Goal: Use online tool/utility: Utilize a website feature to perform a specific function

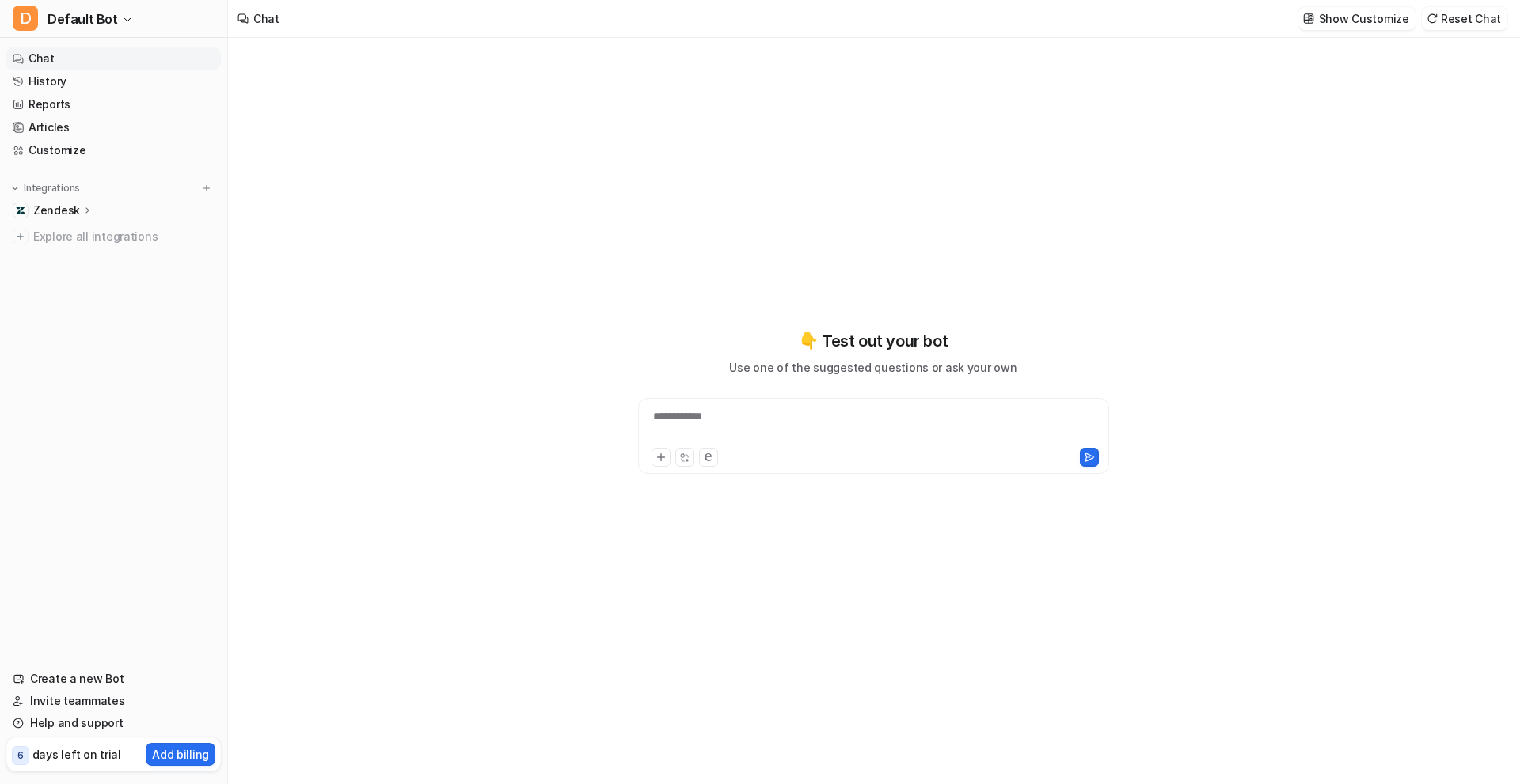
type textarea "**********"
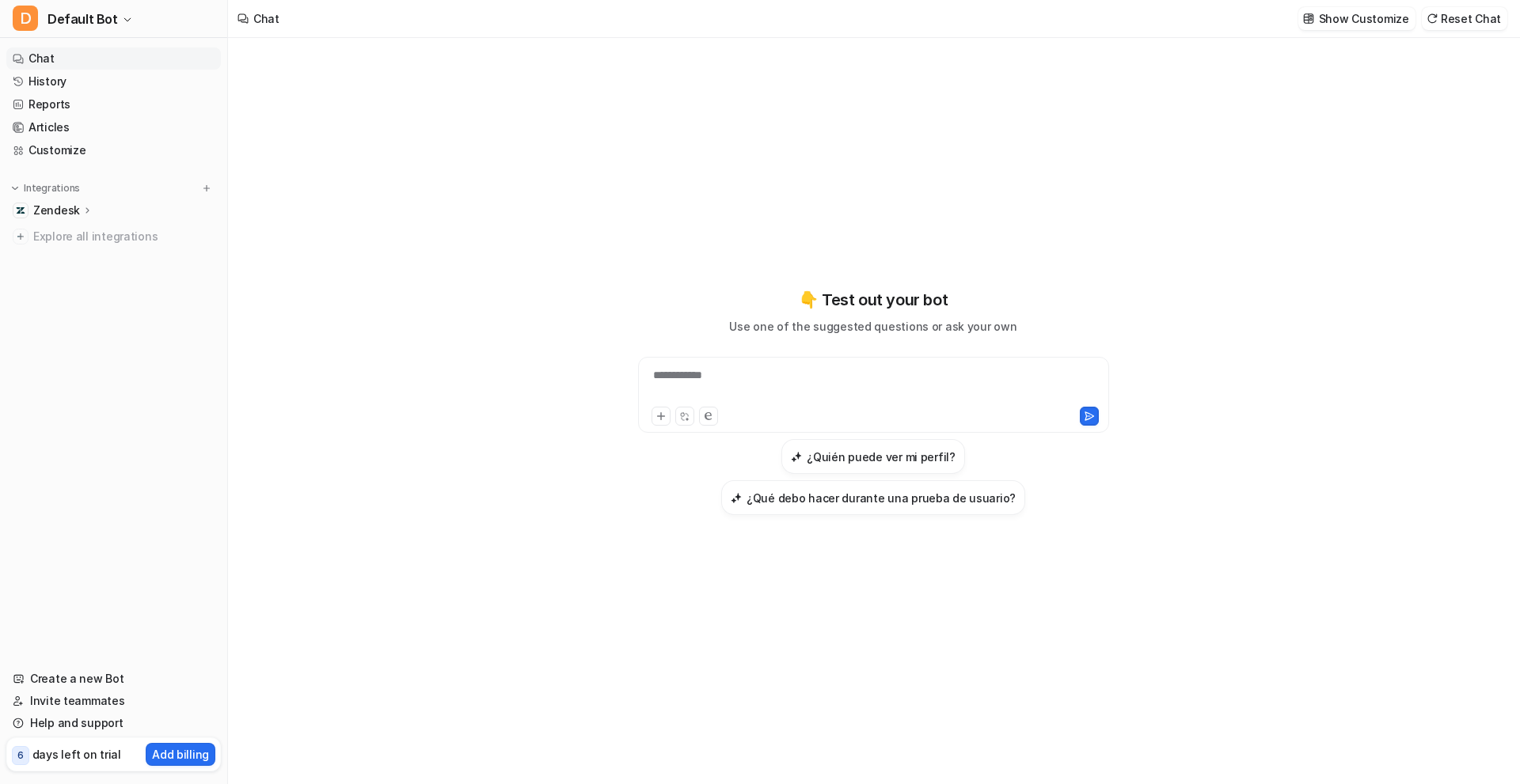
click at [45, 207] on p "Zendesk" at bounding box center [57, 210] width 47 height 16
click at [63, 230] on p "Overview" at bounding box center [70, 233] width 50 height 16
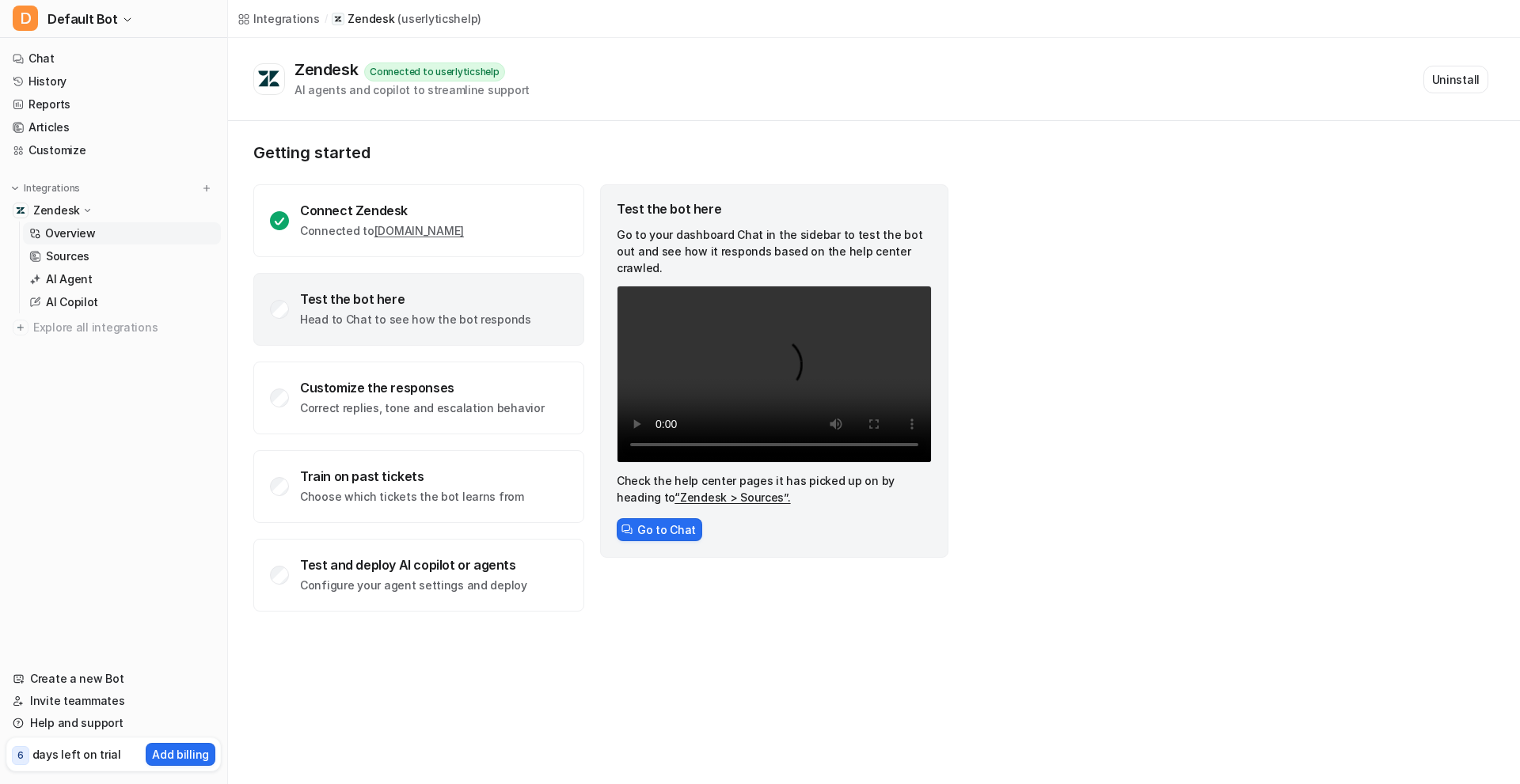
click at [380, 317] on p "Head to Chat to see how the bot responds" at bounding box center [415, 319] width 231 height 16
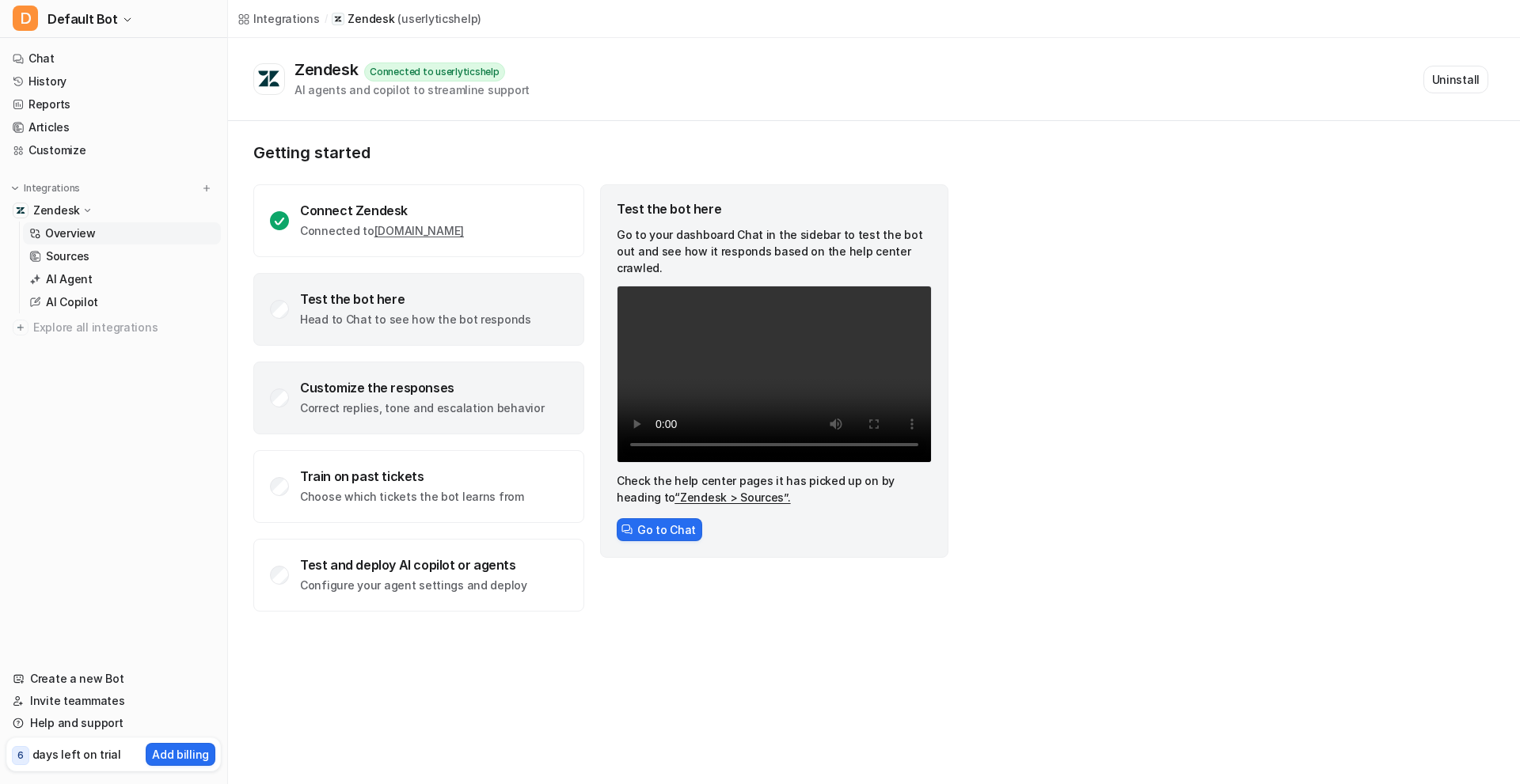
click at [346, 395] on div "Customize the responses Correct replies, tone and escalation behavior" at bounding box center [421, 397] width 244 height 36
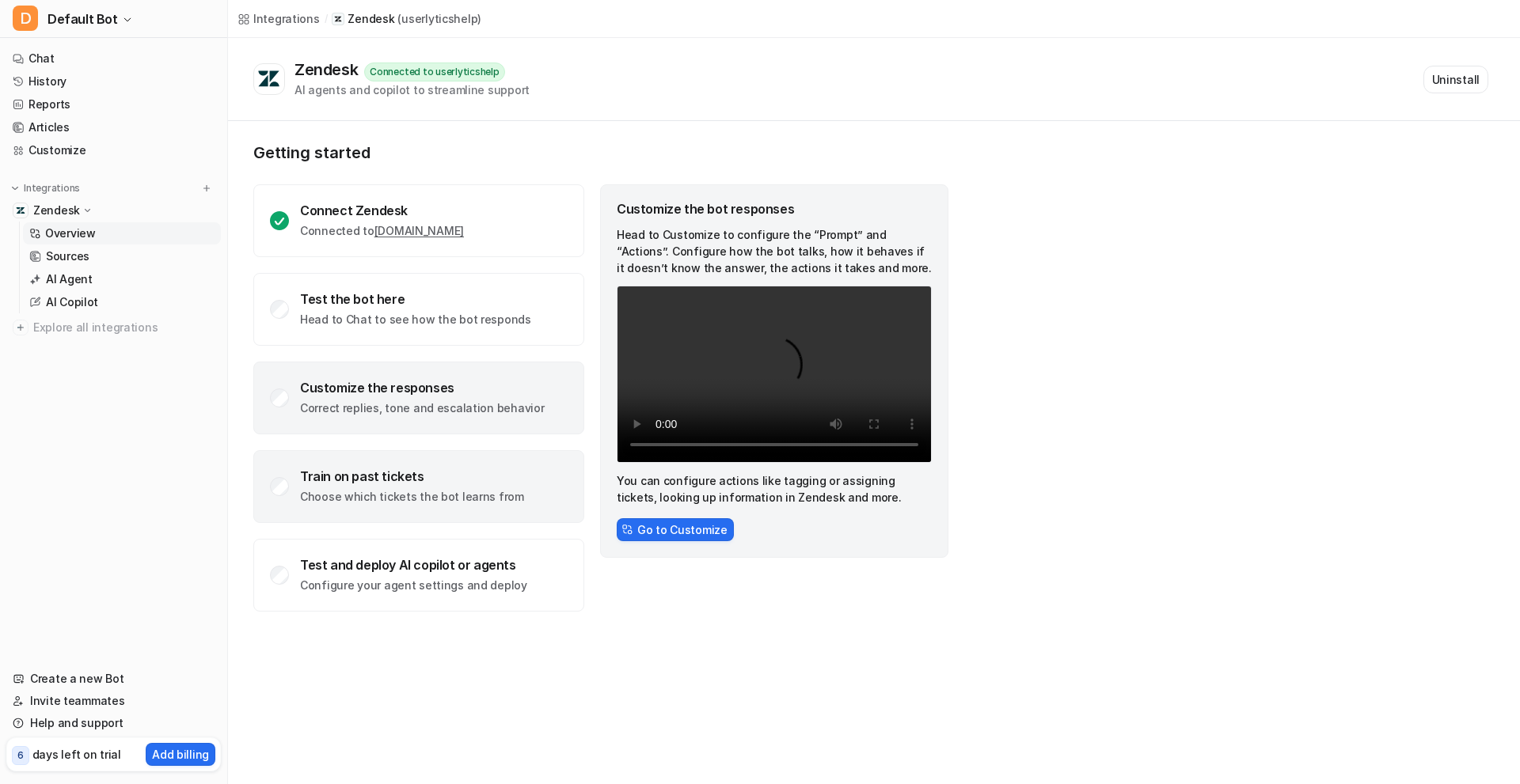
click at [380, 485] on div "Train on past tickets Choose which tickets the bot learns from" at bounding box center [411, 486] width 224 height 36
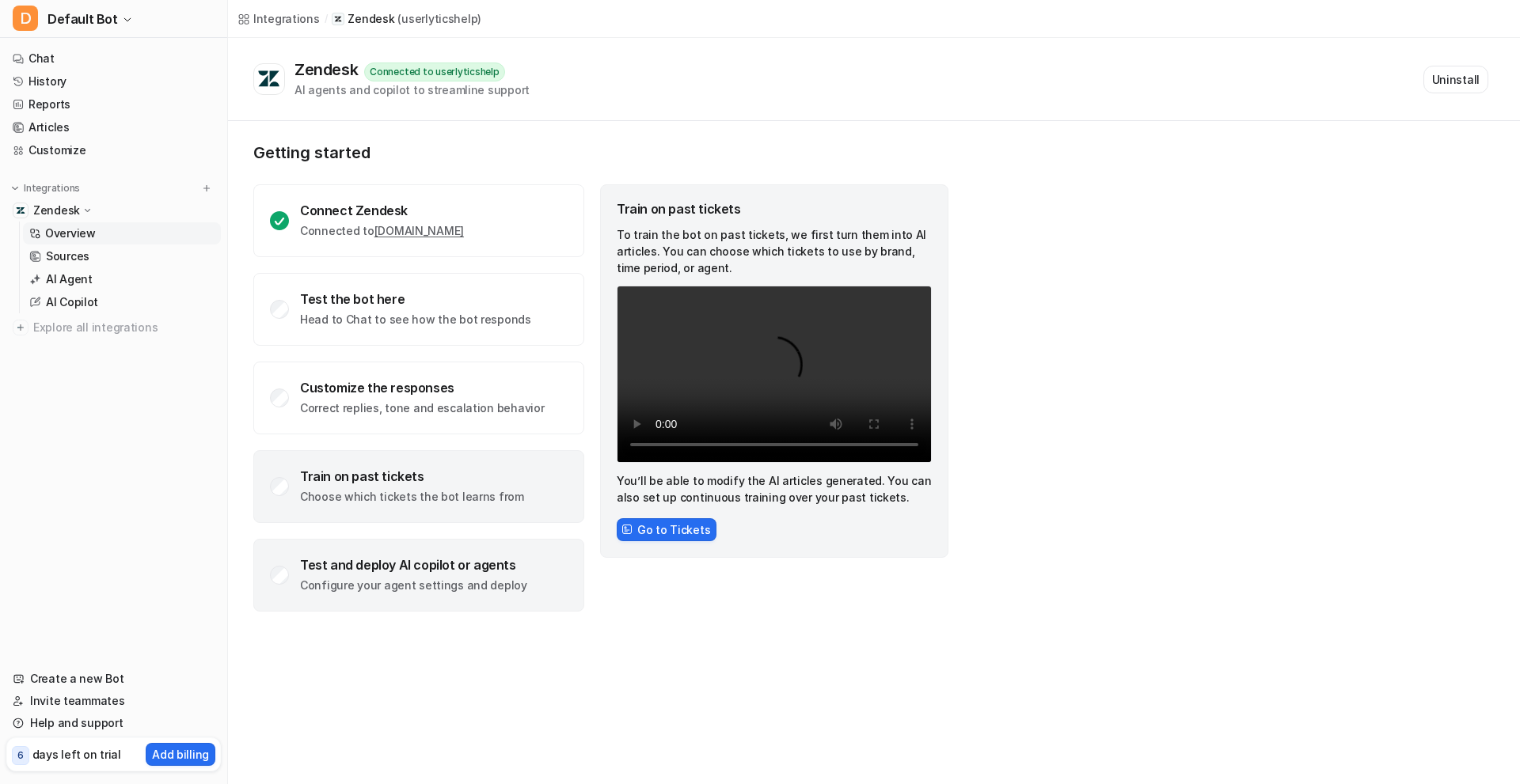
click at [368, 567] on div "Test and deploy AI copilot or agents" at bounding box center [413, 565] width 227 height 16
click at [381, 480] on div "Train on past tickets" at bounding box center [411, 476] width 224 height 16
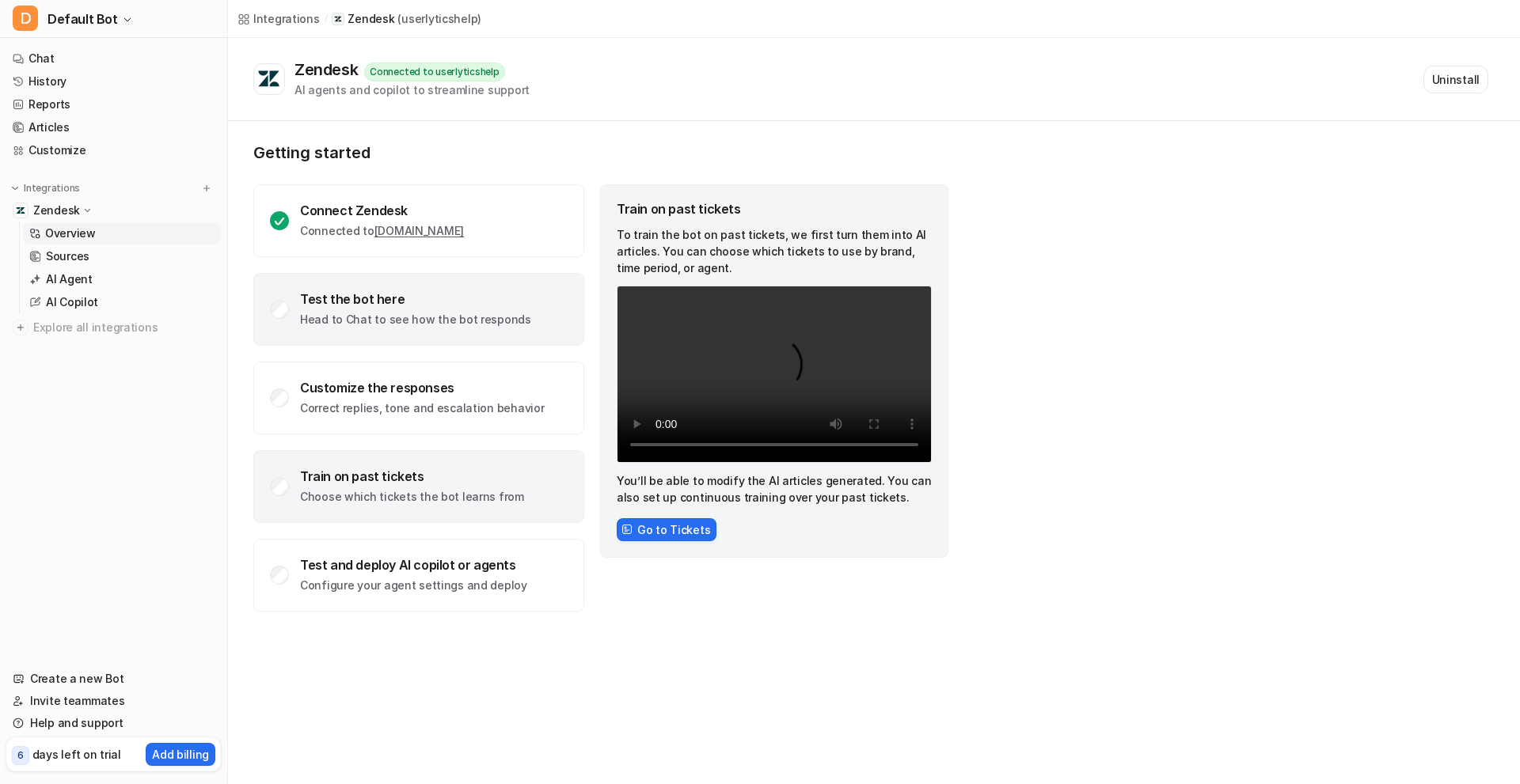
click at [380, 324] on p "Head to Chat to see how the bot responds" at bounding box center [415, 319] width 231 height 16
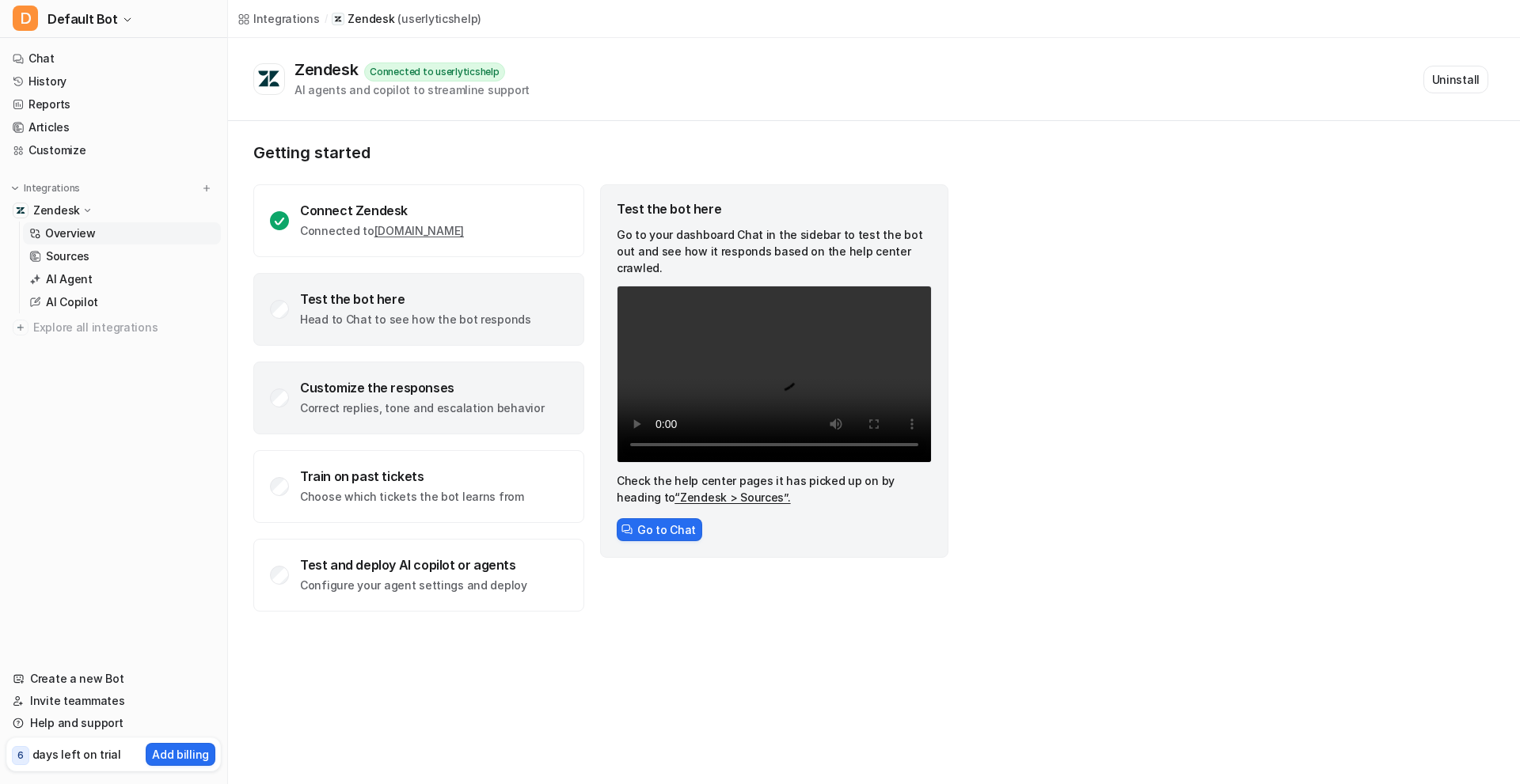
click at [417, 395] on div "Customize the responses" at bounding box center [421, 387] width 244 height 16
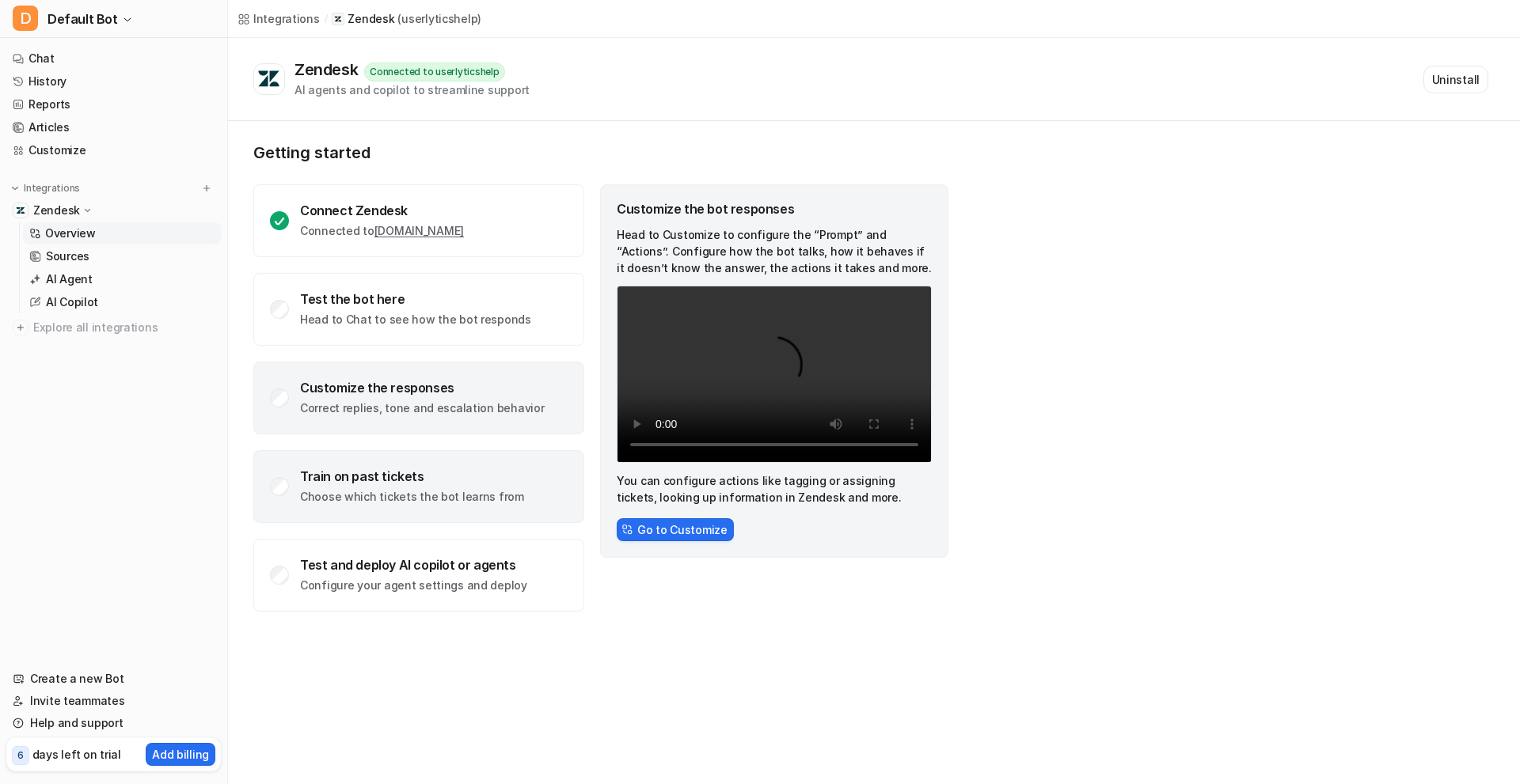
click at [417, 496] on p "Choose which tickets the bot learns from" at bounding box center [411, 497] width 224 height 16
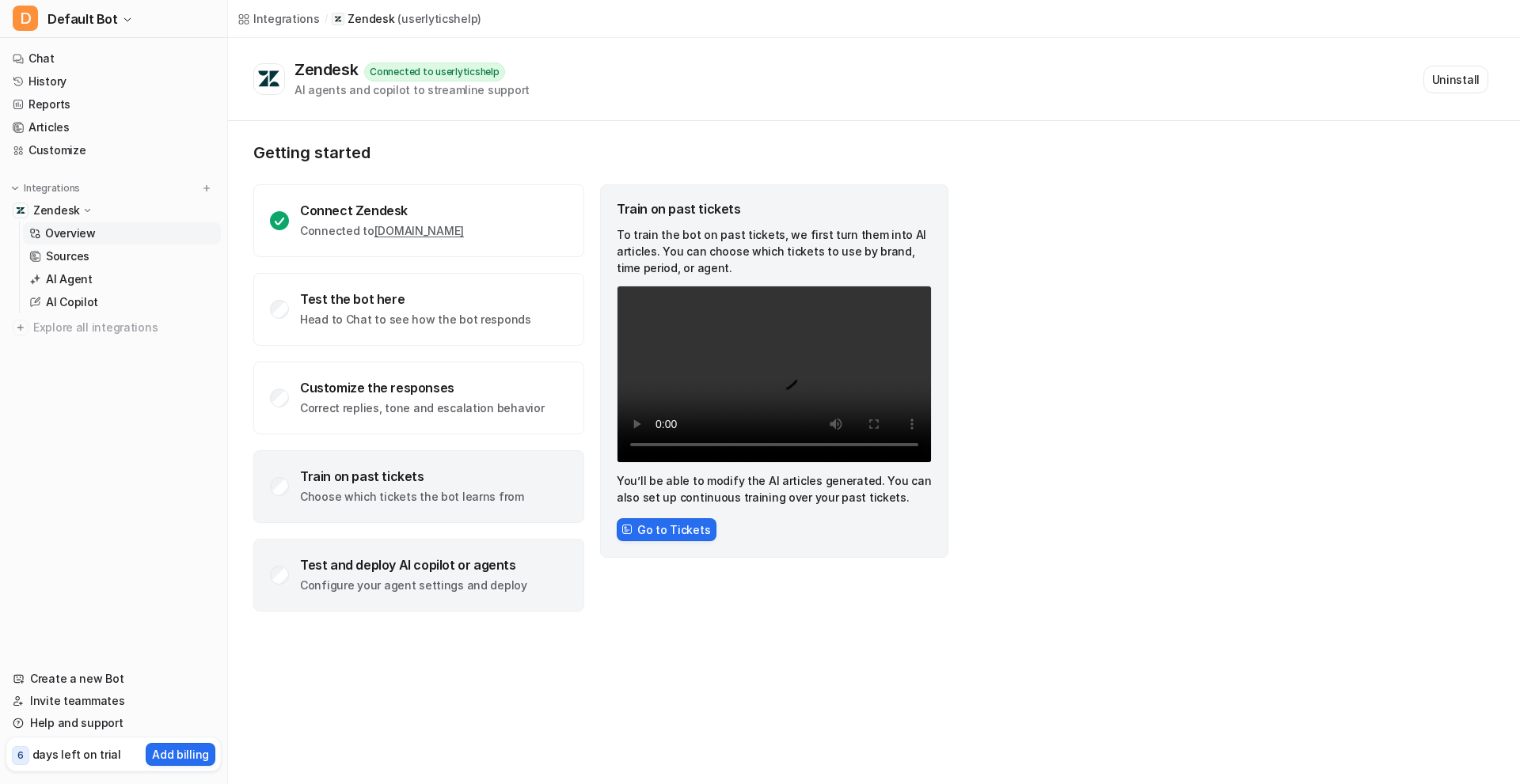
click at [470, 542] on div "Test and deploy AI copilot or agents Configure your agent settings and deploy" at bounding box center [419, 575] width 331 height 73
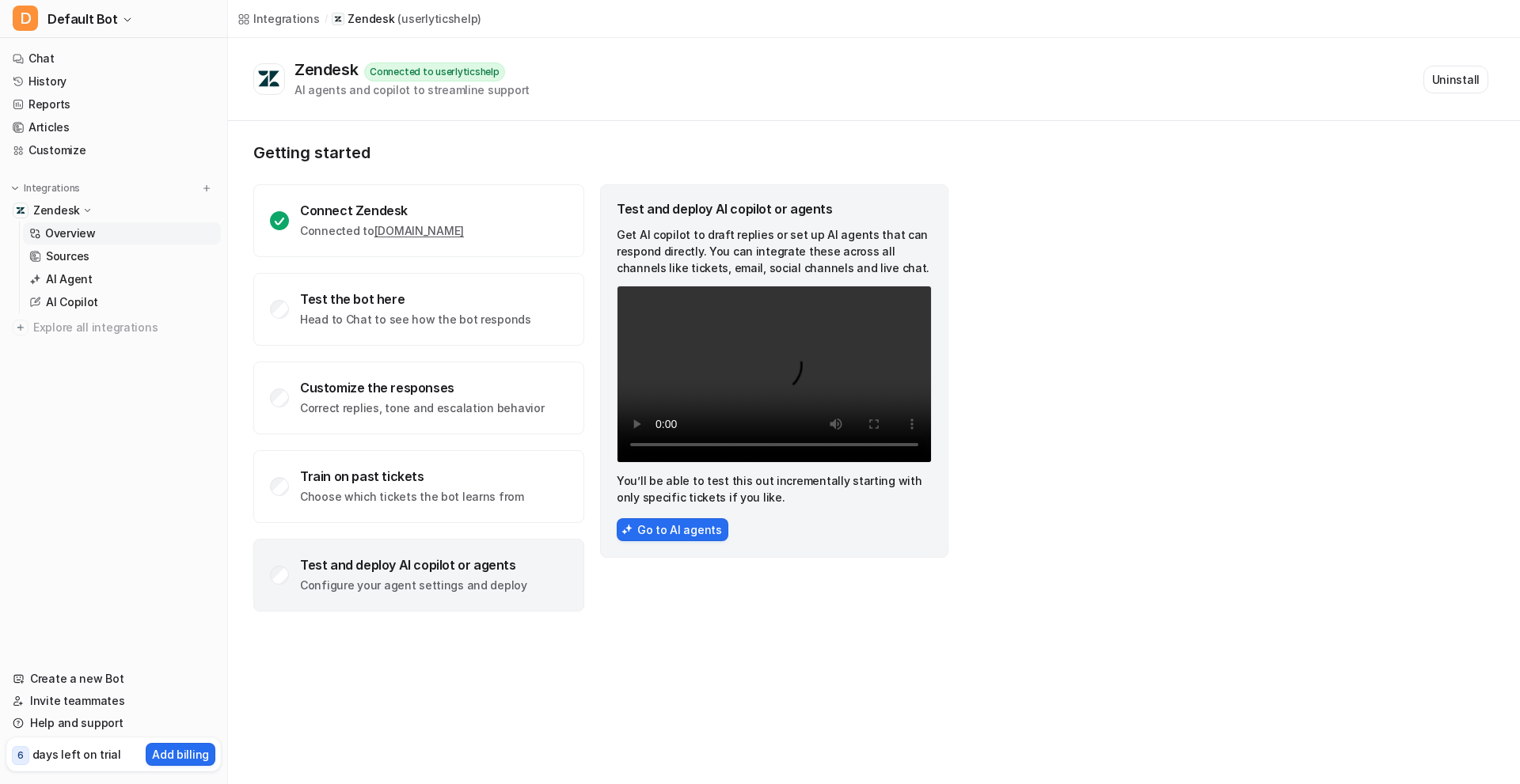
click at [560, 92] on div "Zendesk Connected to userlyticshelp AI agents and copilot to streamline support…" at bounding box center [870, 79] width 1234 height 38
click at [448, 66] on div "Connected to userlyticshelp" at bounding box center [433, 72] width 140 height 19
click at [80, 233] on p "Overview" at bounding box center [70, 233] width 50 height 16
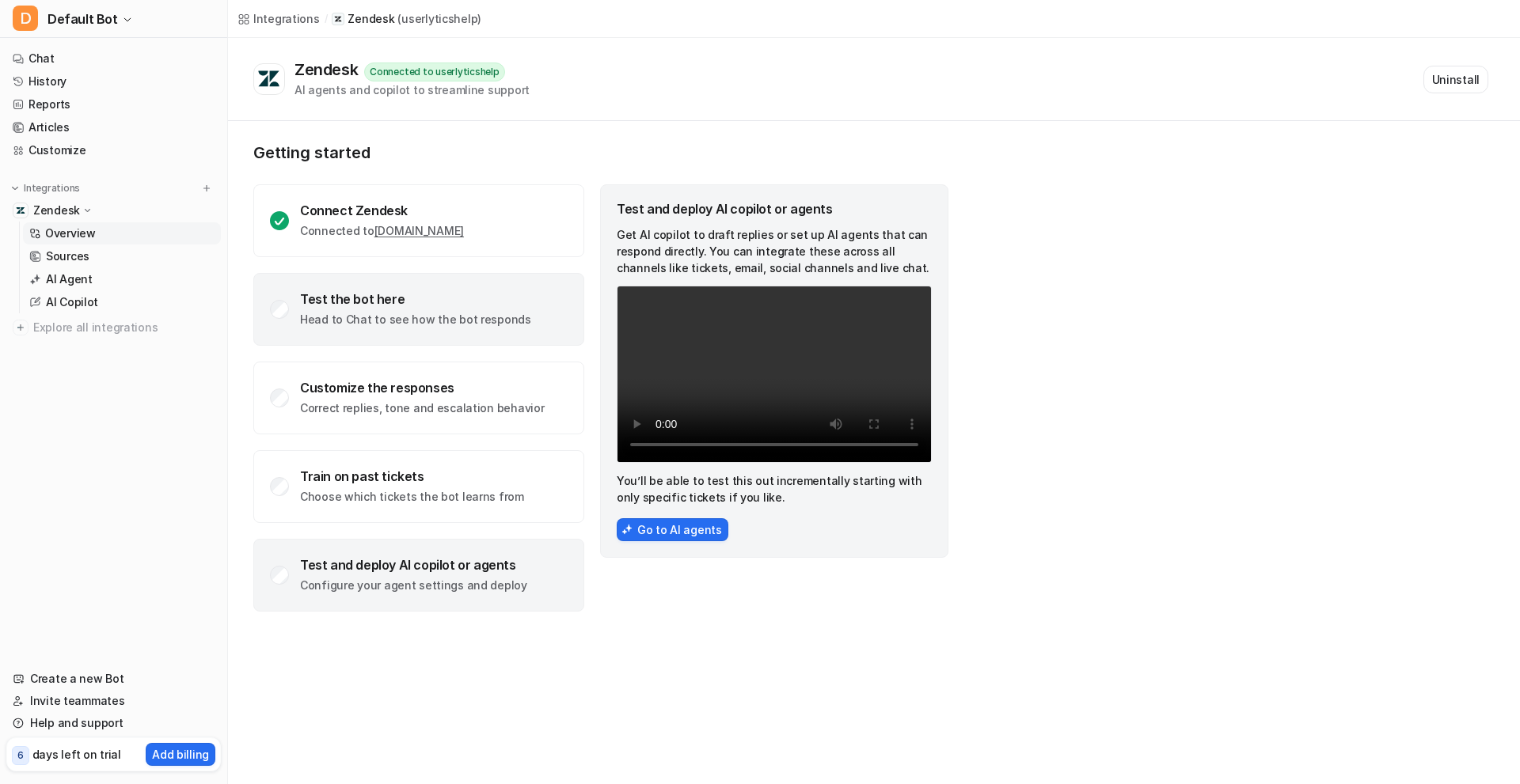
click at [362, 326] on p "Head to Chat to see how the bot responds" at bounding box center [415, 319] width 231 height 16
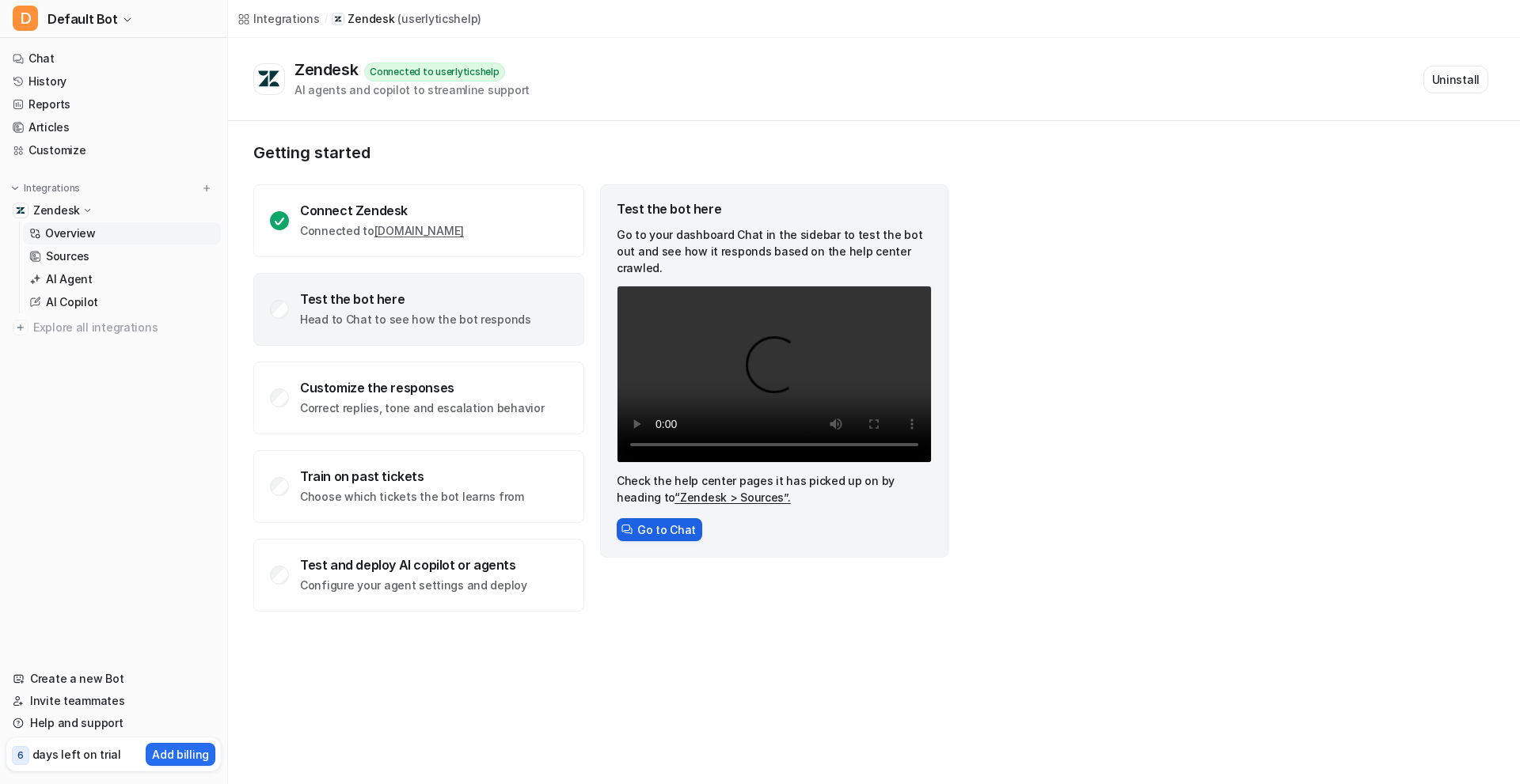
click at [651, 518] on button "Go to Chat" at bounding box center [660, 529] width 86 height 23
